Goal: Navigation & Orientation: Find specific page/section

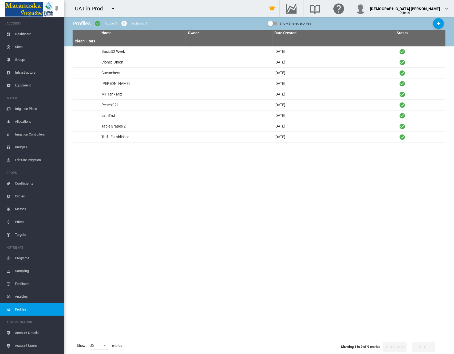
click at [30, 335] on span "Account Details" at bounding box center [37, 333] width 45 height 13
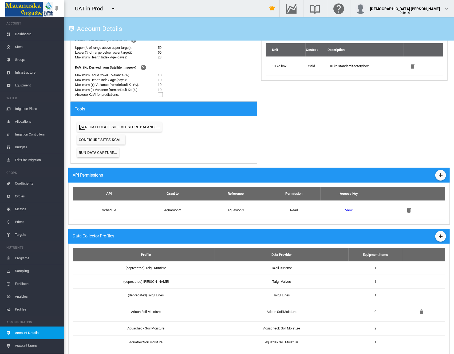
scroll to position [253, 0]
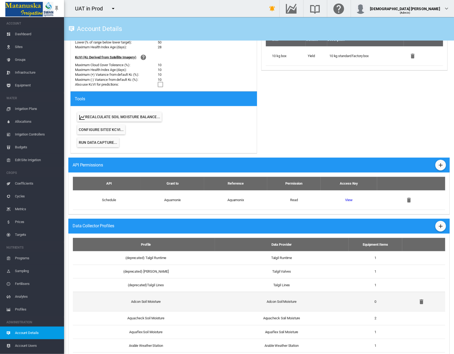
click at [132, 304] on td "Adcon Soil Moisture" at bounding box center [144, 301] width 142 height 19
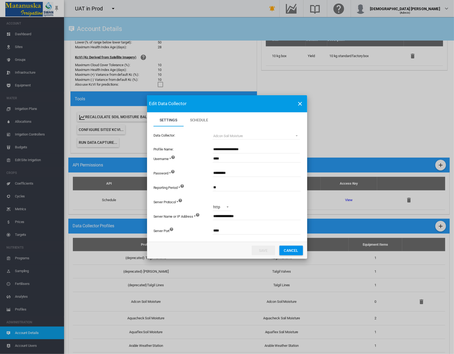
click at [291, 251] on button "Cancel" at bounding box center [290, 251] width 23 height 10
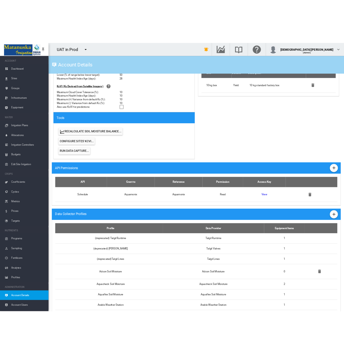
scroll to position [0, 0]
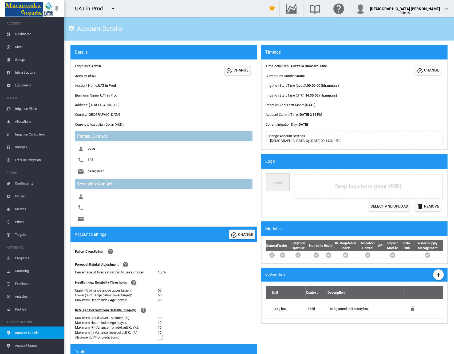
click at [22, 46] on span "Sites" at bounding box center [37, 47] width 45 height 13
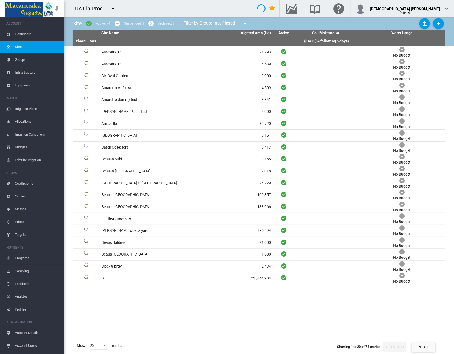
click at [25, 84] on span "Equipment" at bounding box center [37, 85] width 45 height 13
